Goal: Task Accomplishment & Management: Use online tool/utility

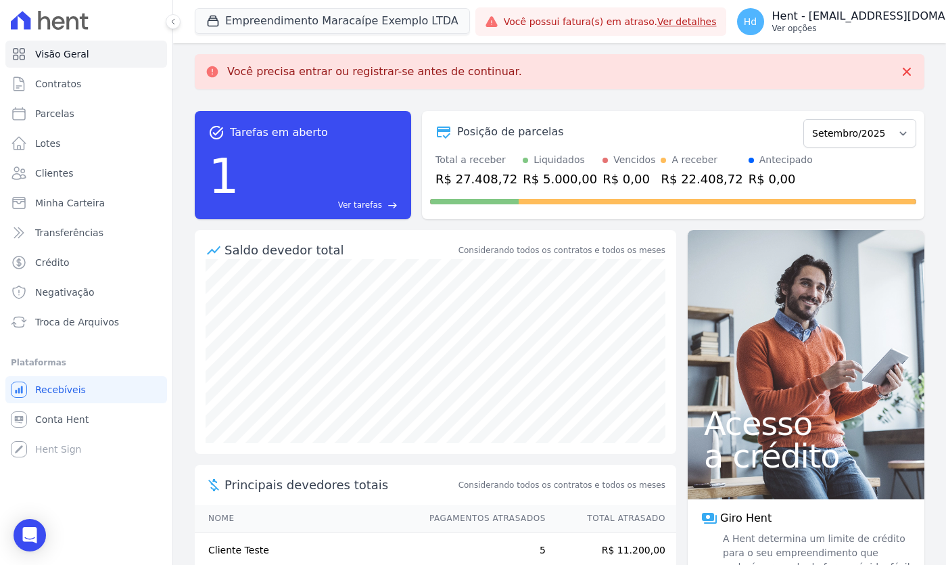
click at [866, 26] on p "Ver opções" at bounding box center [885, 28] width 226 height 11
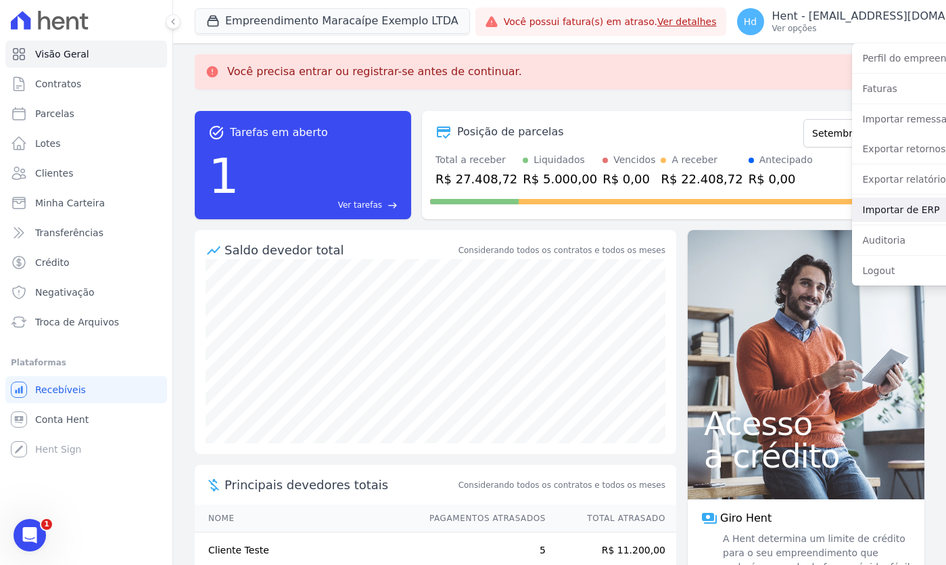
click at [872, 220] on link "Importar de ERP" at bounding box center [938, 209] width 173 height 24
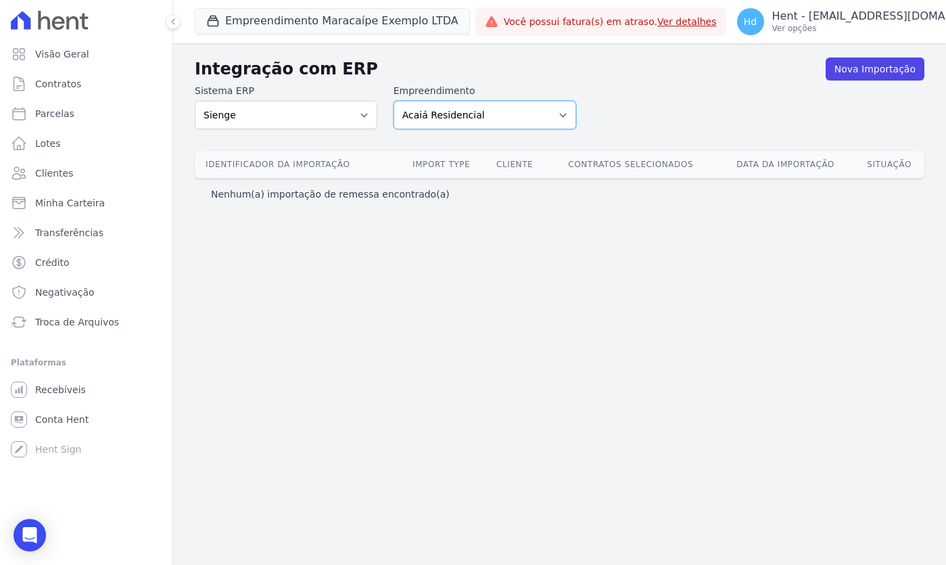
click at [501, 118] on select "Acaiá Residencial ACQUA 8 PELOTAS SPE LTDA ACQUA 8 PELOTAS SPE LTDA II ACQUA LI…" at bounding box center [484, 115] width 183 height 28
select select "62b5ef97-e059-44b4-af42-820fab1f9ca0"
click at [393, 101] on select "Acaiá Residencial ACQUA 8 PELOTAS SPE LTDA ACQUA 8 PELOTAS SPE LTDA II ACQUA LI…" at bounding box center [484, 115] width 183 height 28
click at [877, 68] on link "Nova Importação" at bounding box center [874, 68] width 99 height 23
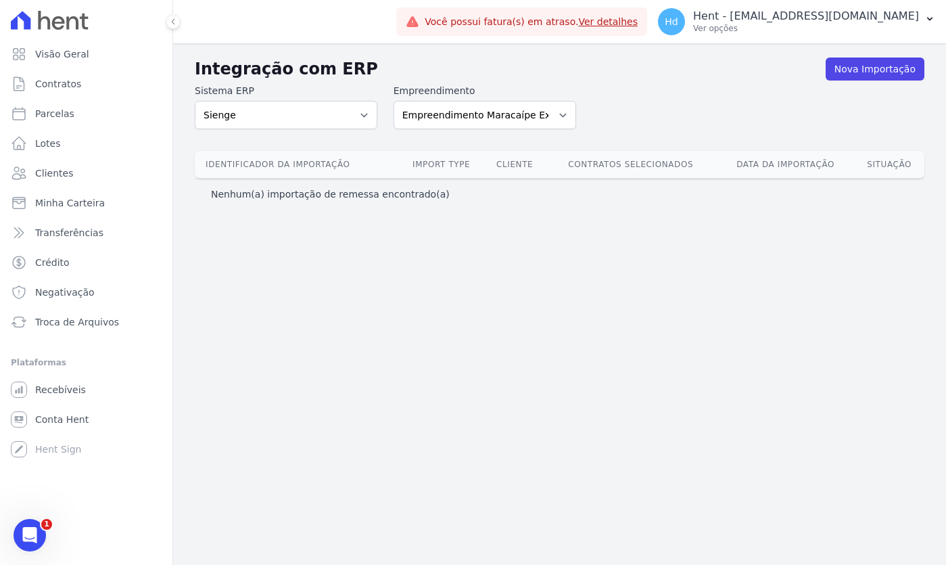
click at [646, 112] on div "Sistema ERP Sienge CVCRM Empreendimento Acaiá Residencial ACQUA 8 PELOTAS SPE L…" at bounding box center [559, 106] width 729 height 45
click at [887, 68] on link "Nova Importação" at bounding box center [874, 68] width 99 height 23
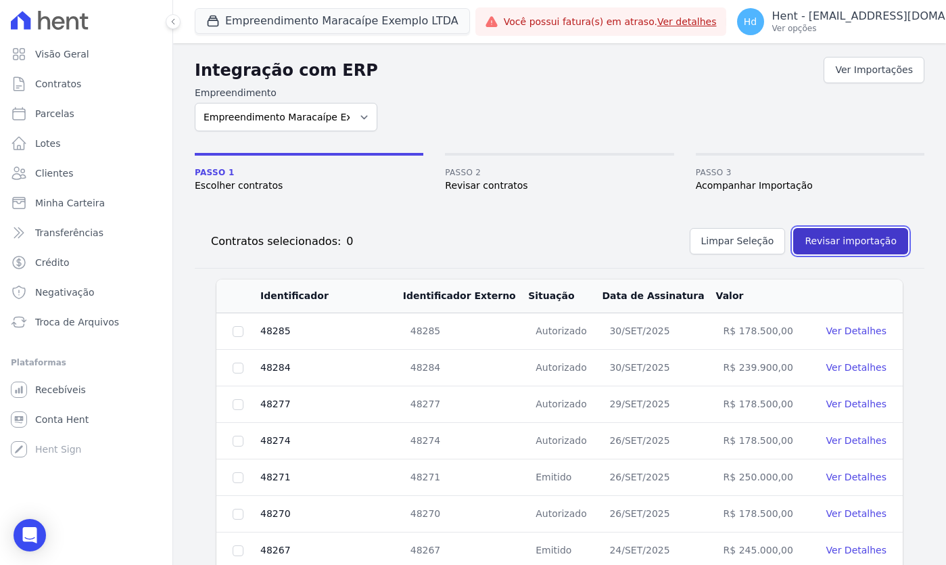
click at [825, 239] on button "Revisar importação" at bounding box center [850, 241] width 115 height 26
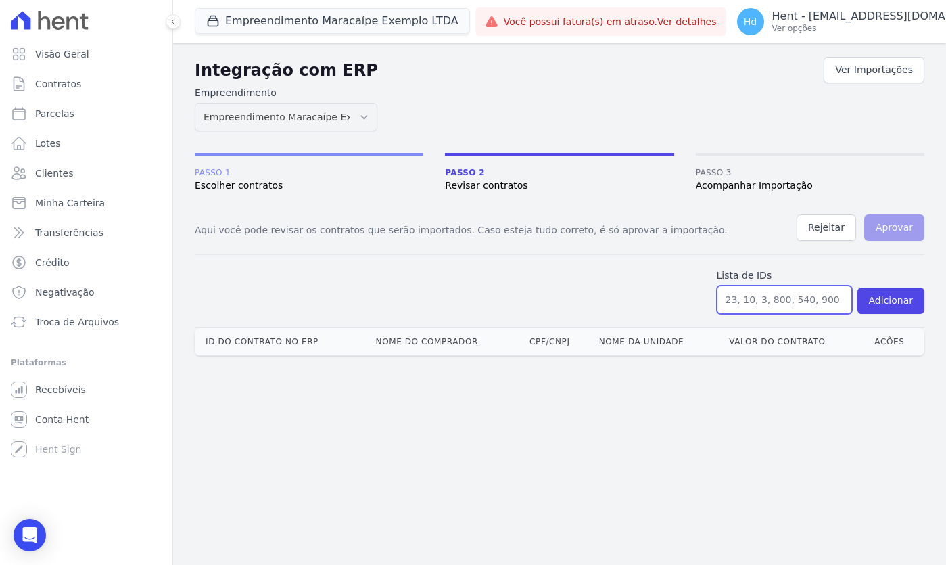
click at [763, 294] on input "text" at bounding box center [784, 299] width 135 height 28
paste input "46964"
type input "46964"
click at [898, 298] on button "Adicionar" at bounding box center [890, 300] width 67 height 26
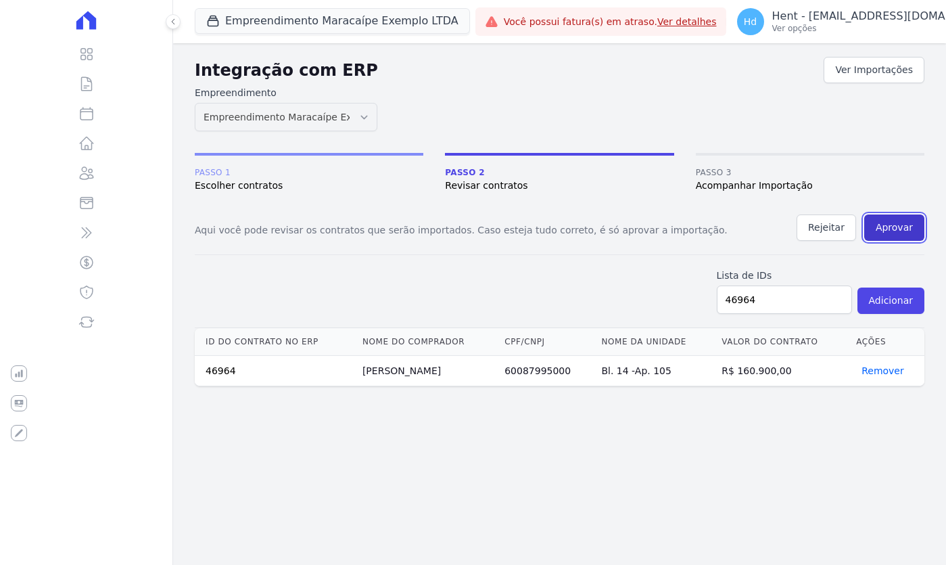
click at [912, 229] on button "Aprovar" at bounding box center [894, 227] width 60 height 26
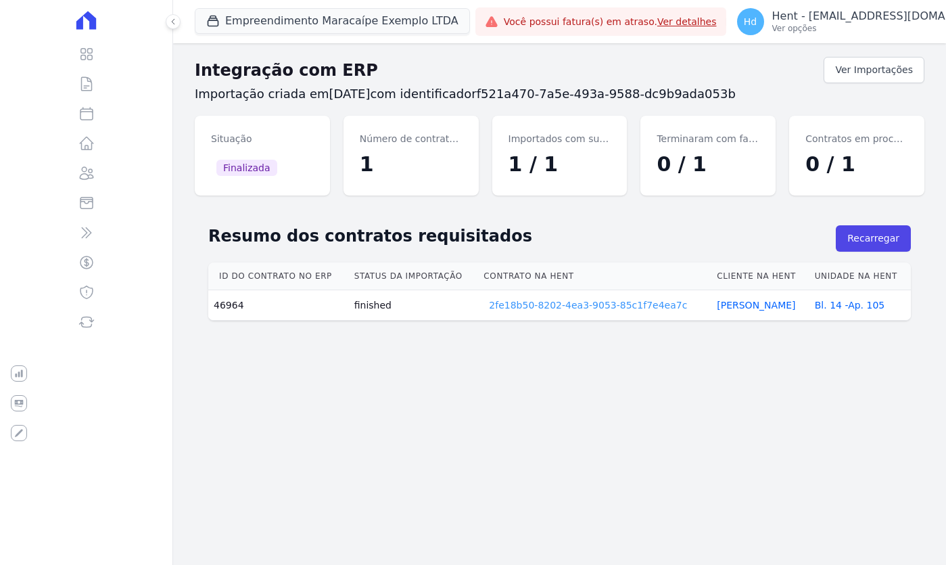
click at [537, 305] on link "2fe18b50-8202-4ea3-9053-85c1f7e4ea7c" at bounding box center [588, 305] width 198 height 14
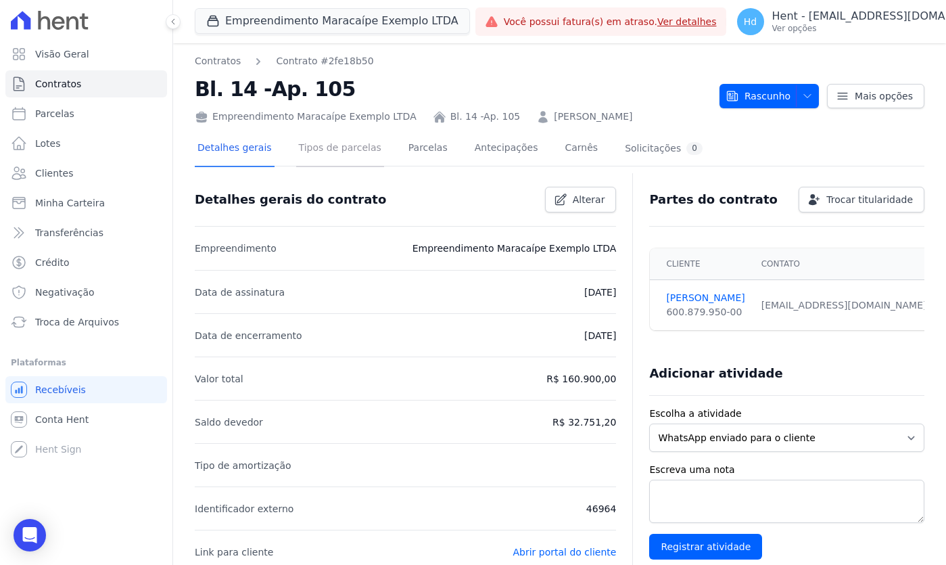
click at [352, 156] on link "Tipos de parcelas" at bounding box center [340, 149] width 88 height 36
